Goal: Task Accomplishment & Management: Manage account settings

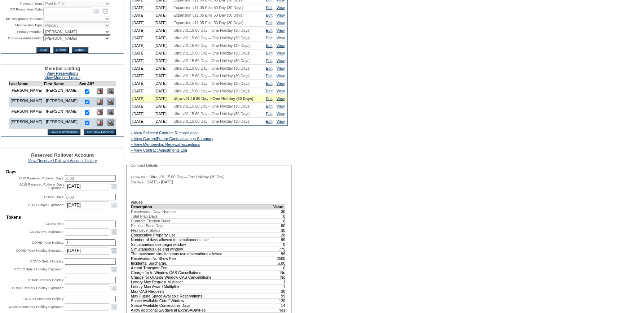
scroll to position [328, 0]
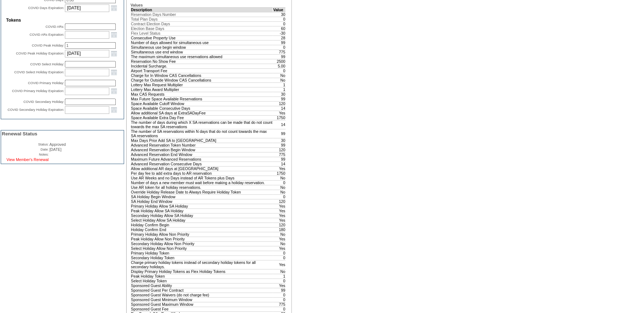
click at [43, 162] on link "View Member's Renewal" at bounding box center [27, 159] width 42 height 4
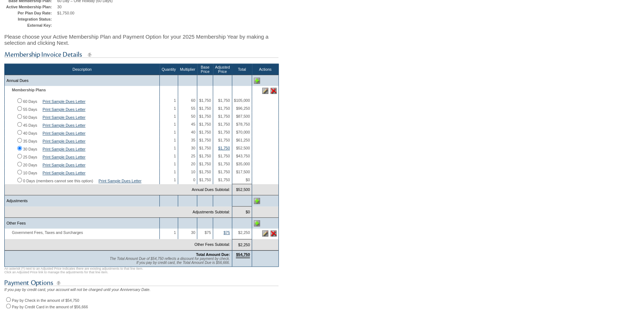
scroll to position [98, 0]
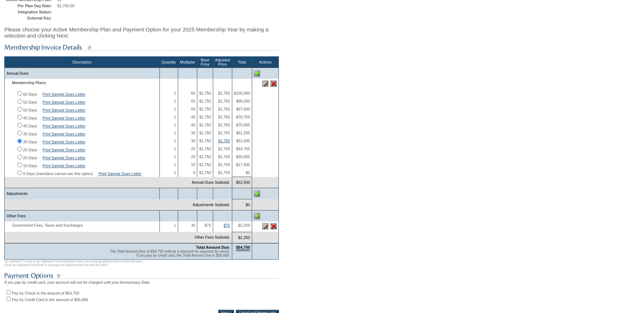
click at [256, 197] on img at bounding box center [257, 194] width 6 height 6
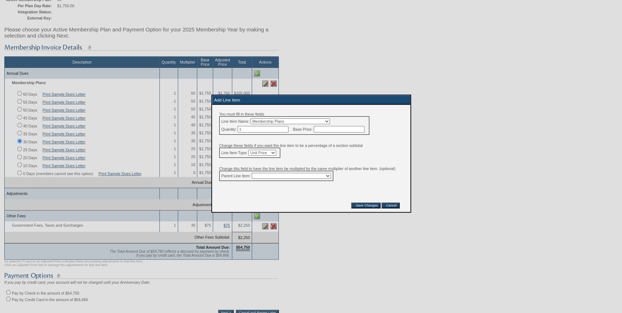
click at [301, 124] on select "Membership Plans Classic Annual Dues Government Fees, Taxes and Surcharges Any …" at bounding box center [290, 121] width 79 height 6
select select "14"
click at [255, 118] on select "Membership Plans Classic Annual Dues Government Fees, Taxes and Surcharges Any …" at bounding box center [290, 121] width 79 height 6
click at [338, 131] on input "text" at bounding box center [339, 129] width 51 height 6
type input "-19390"
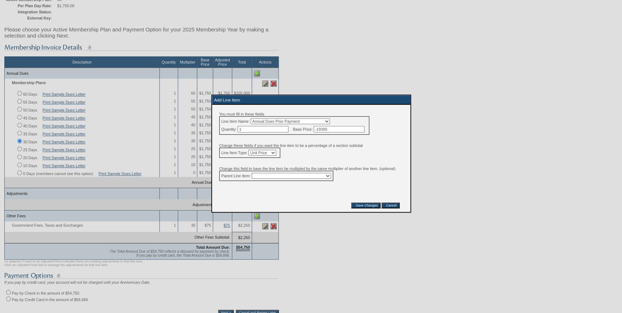
click at [371, 208] on input "Save Changes" at bounding box center [365, 205] width 29 height 6
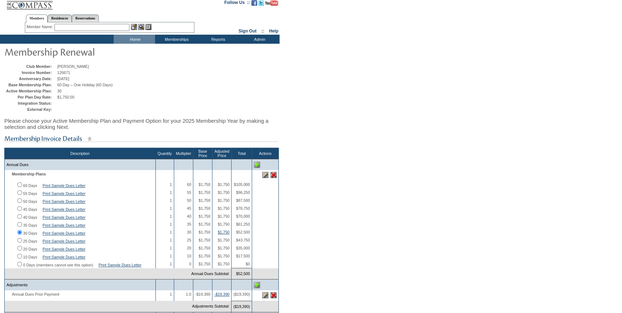
scroll to position [0, 0]
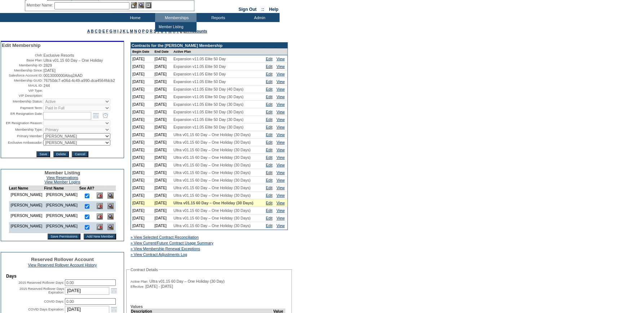
scroll to position [66, 0]
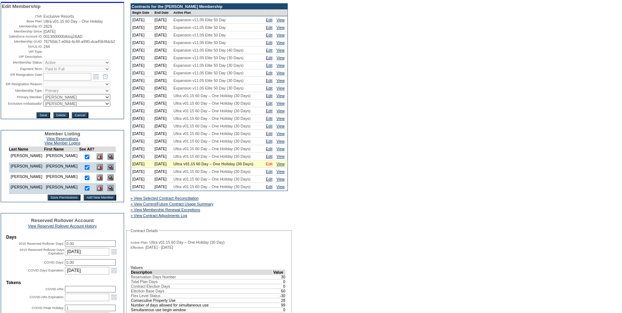
click at [269, 166] on link "Edit" at bounding box center [269, 164] width 6 height 4
